Goal: Communication & Community: Answer question/provide support

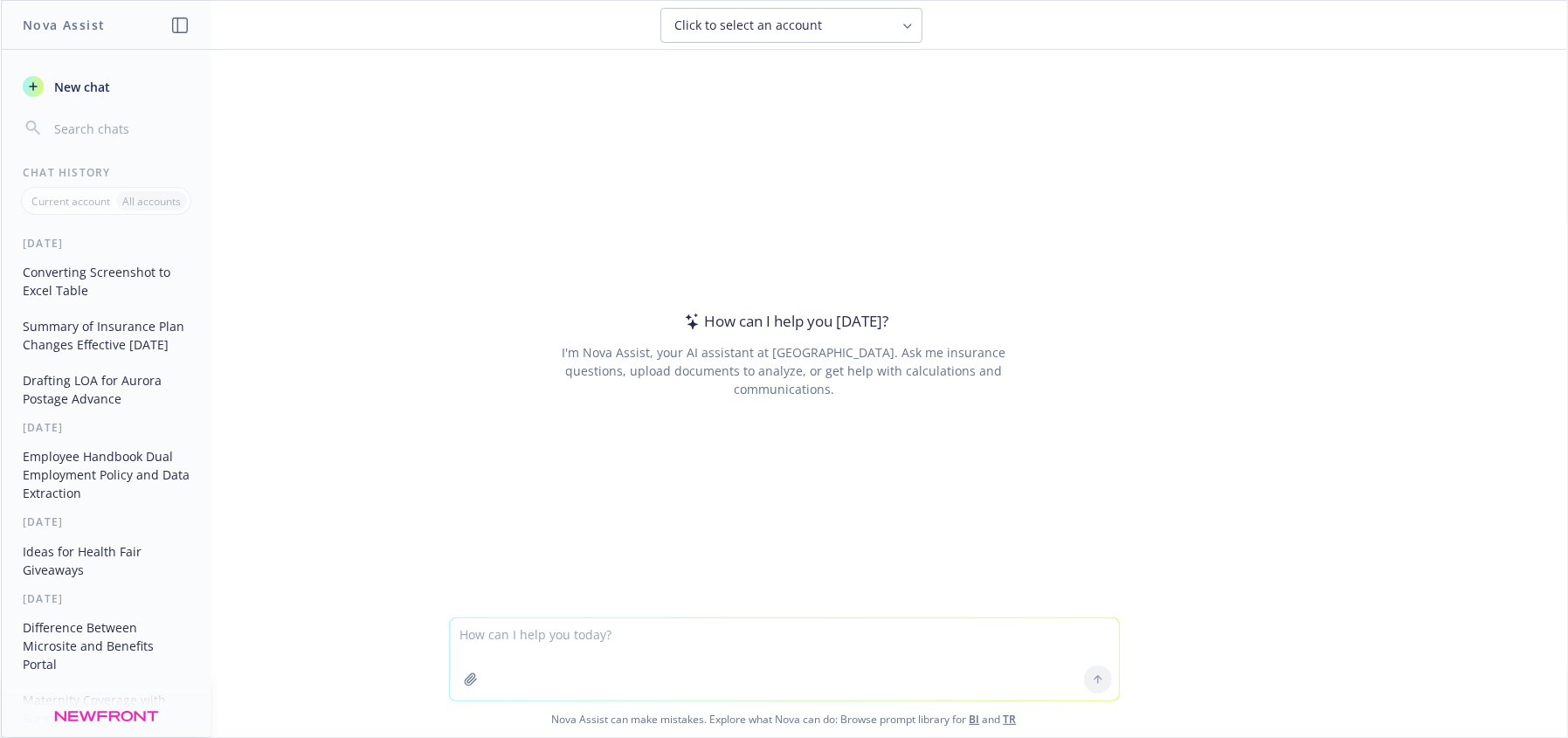
click at [513, 630] on textarea at bounding box center [784, 659] width 669 height 82
click at [526, 613] on textarea "should I add - Benefits administration fee to be added in separate Order once s…" at bounding box center [784, 651] width 669 height 99
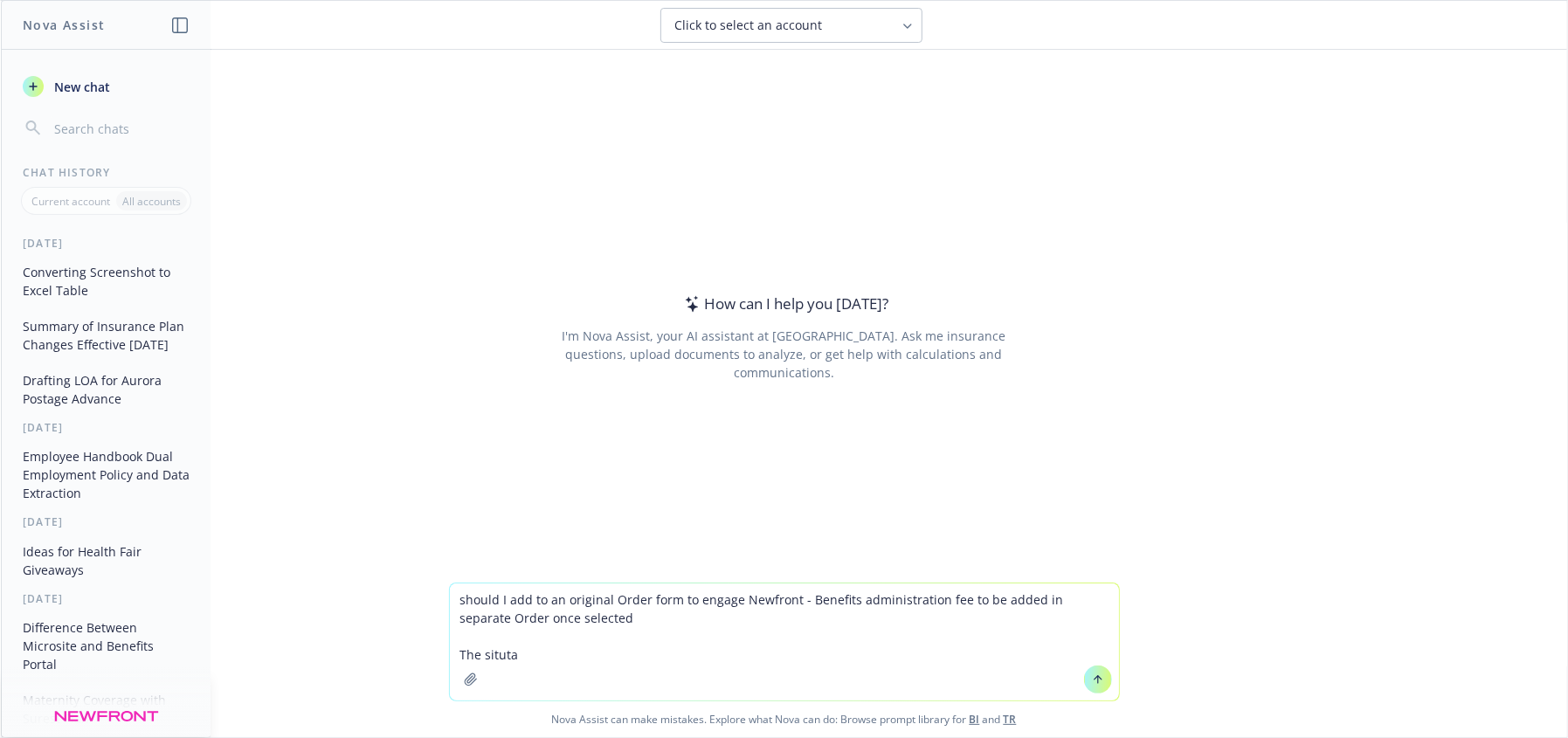
click at [536, 649] on textarea "should I add to an original Order form to engage Newfront - Benefits administra…" at bounding box center [784, 642] width 669 height 118
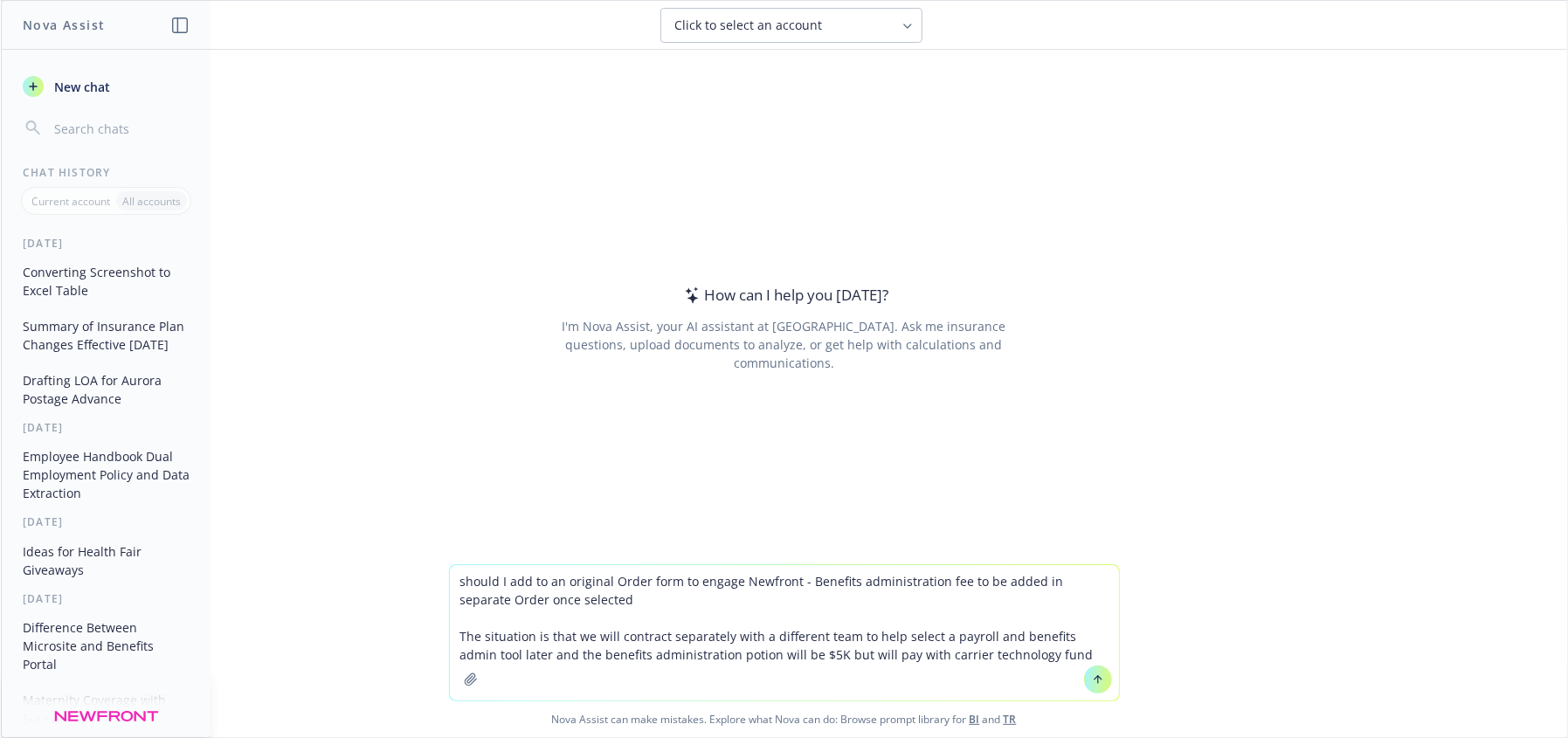
type textarea "should I add to an original Order form to engage Newfront - Benefits administra…"
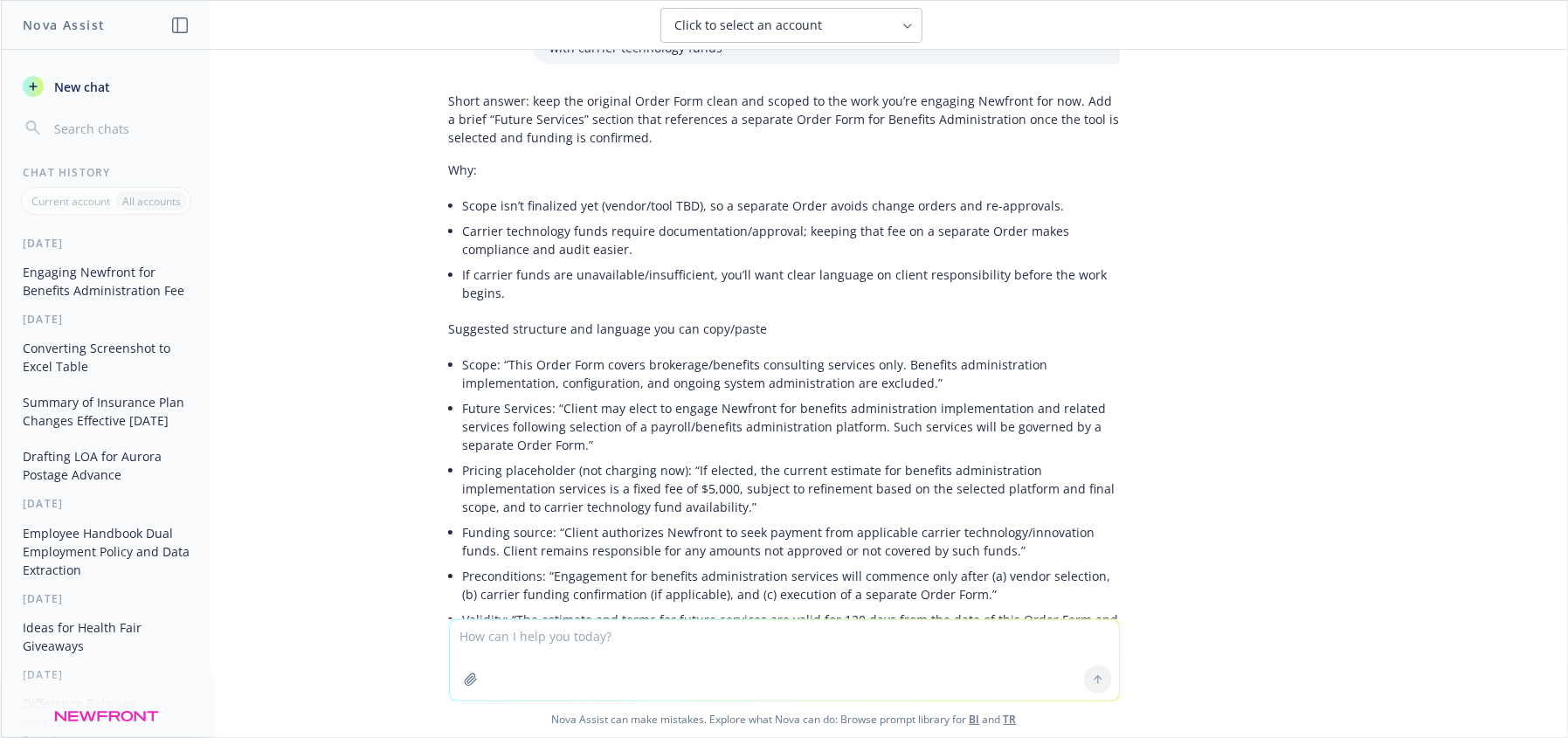
scroll to position [118, 0]
click at [909, 381] on li "Scope: “This Order Form covers brokerage/benefits consulting services only. Ben…" at bounding box center [791, 375] width 657 height 43
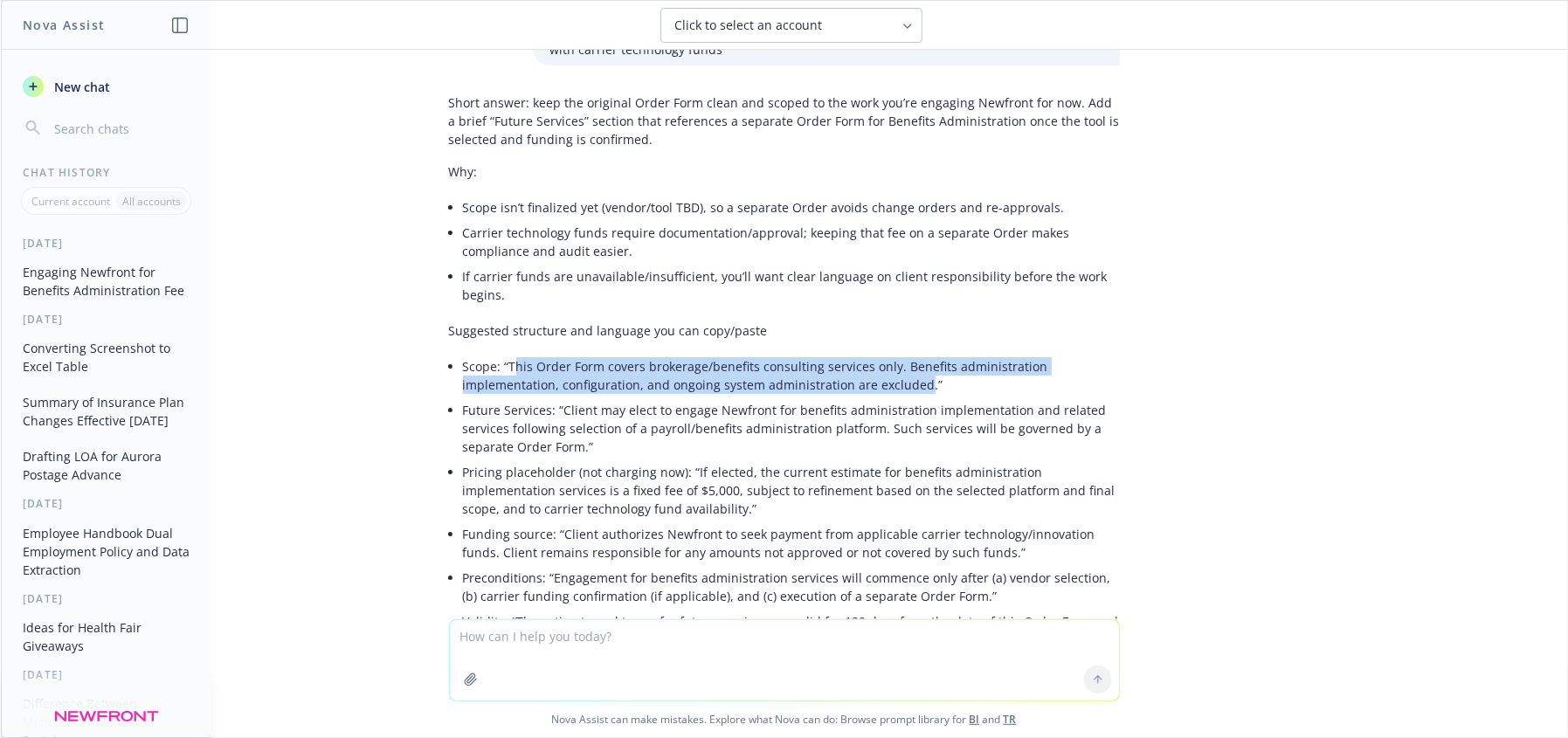
drag, startPoint x: 904, startPoint y: 383, endPoint x: 503, endPoint y: 358, distance: 401.8
click at [503, 358] on li "Scope: “This Order Form covers brokerage/benefits consulting services only. Ben…" at bounding box center [791, 375] width 657 height 43
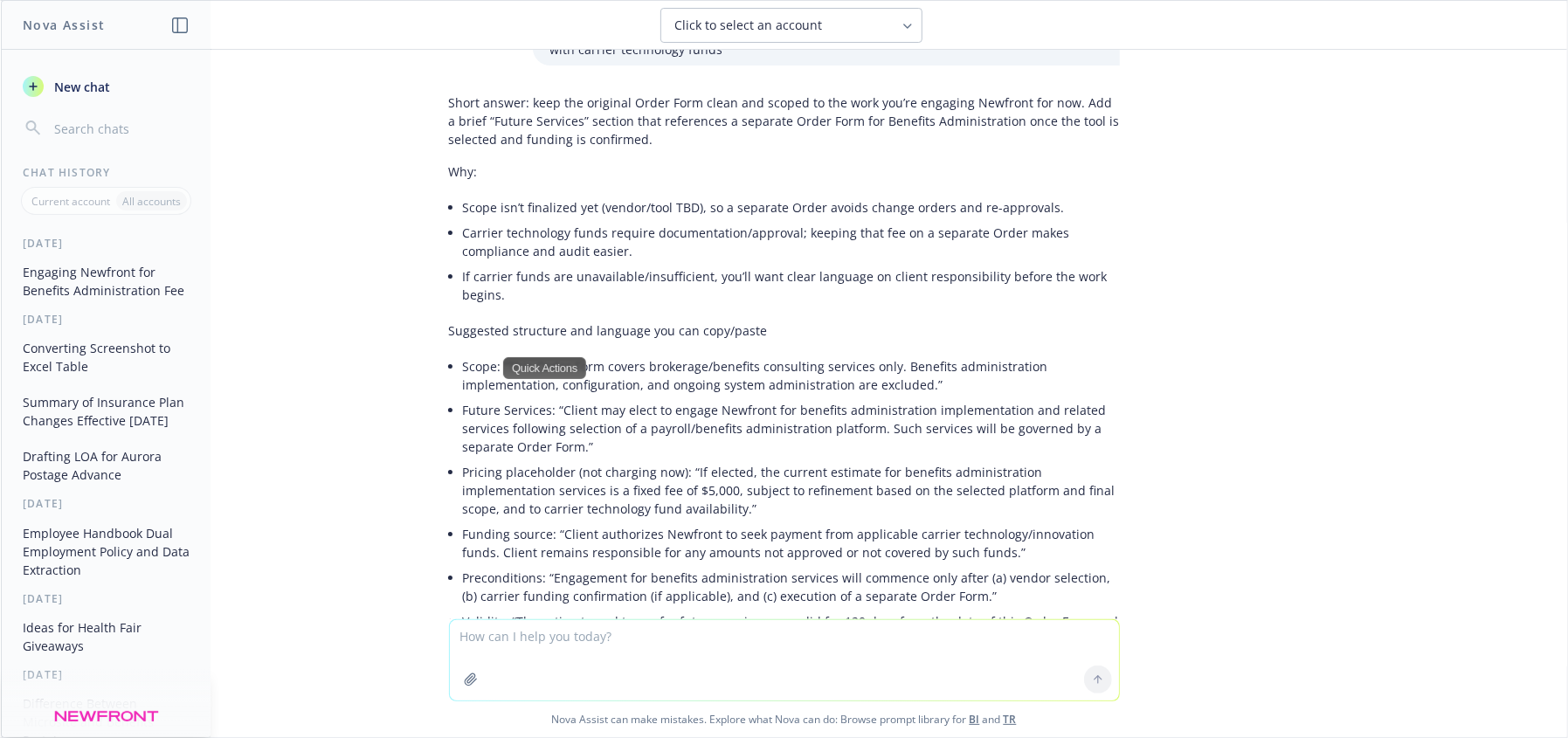
drag, startPoint x: 825, startPoint y: 537, endPoint x: 948, endPoint y: 291, distance: 275.0
click at [881, 453] on ul "Scope: “This Order Form covers brokerage/benefits consulting services only. Ben…" at bounding box center [791, 525] width 657 height 343
